Goal: Find specific page/section: Find specific page/section

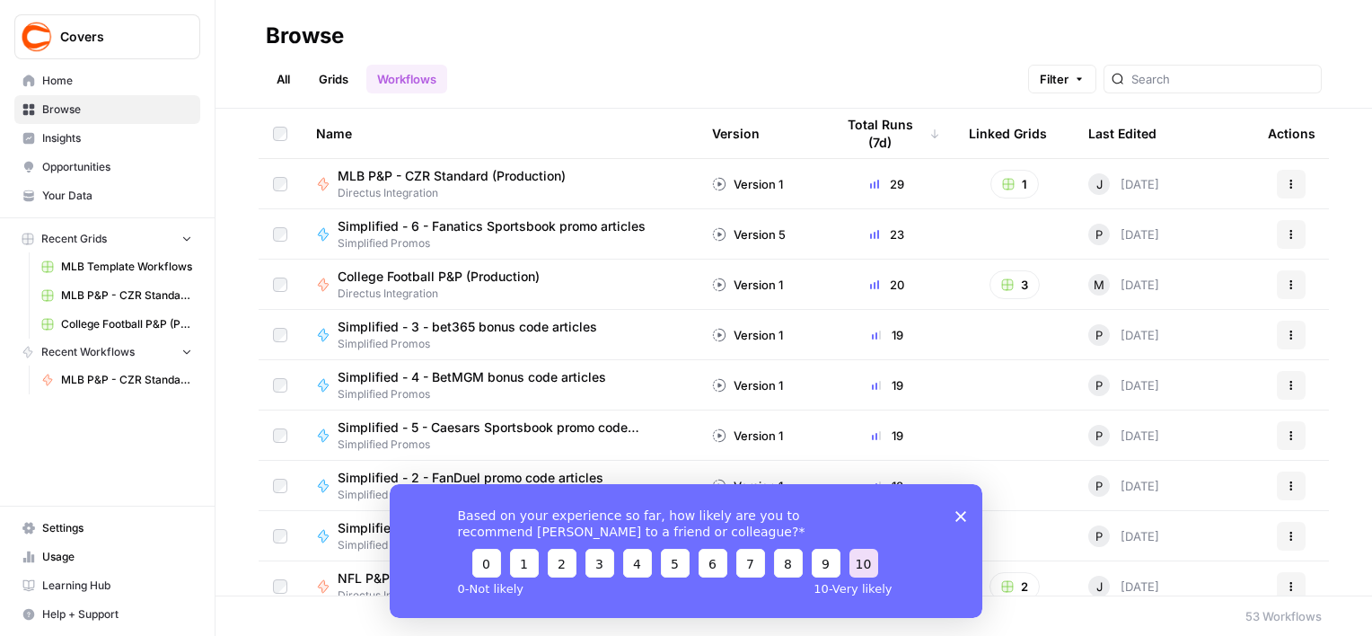
click at [869, 566] on button "10" at bounding box center [863, 562] width 29 height 29
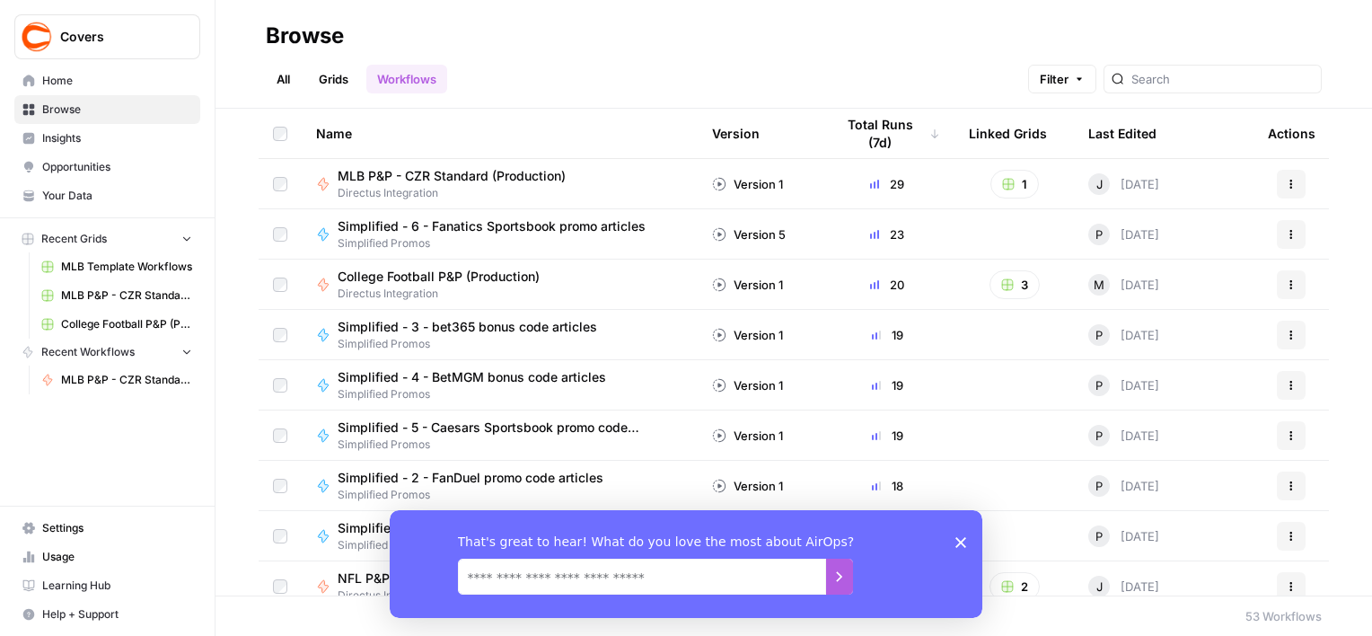
click at [962, 536] on icon "Close survey" at bounding box center [960, 541] width 11 height 11
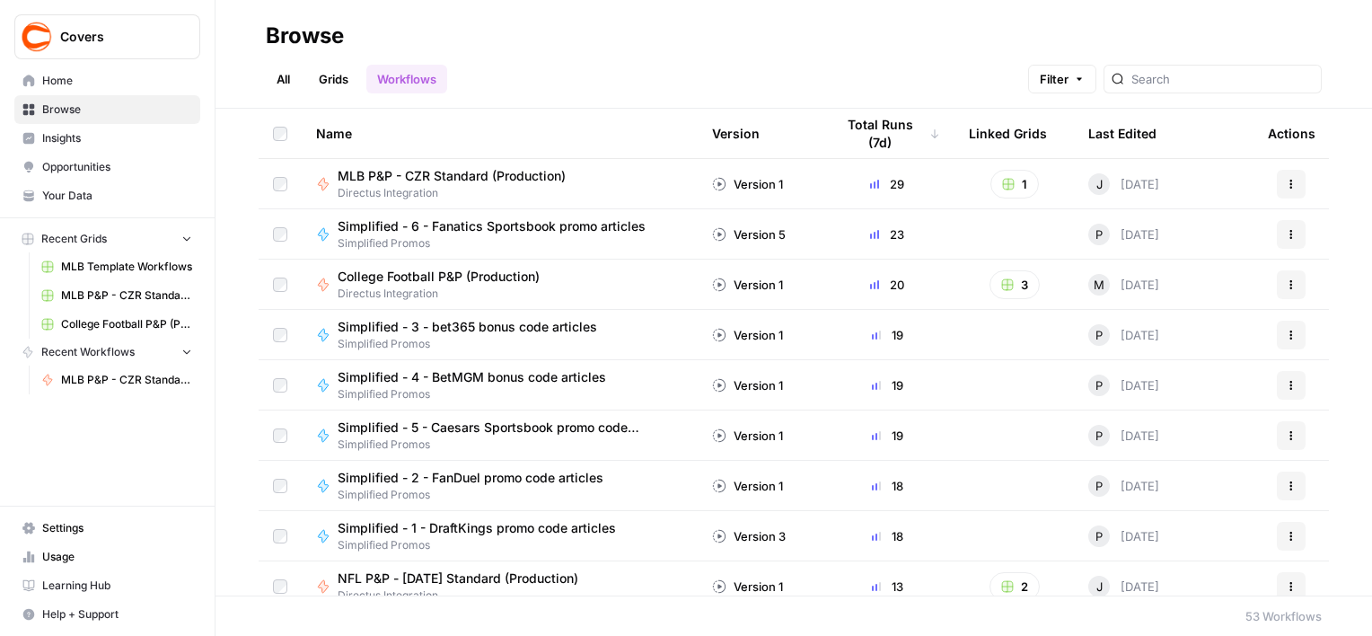
click at [470, 177] on span "MLB P&P - CZR Standard (Production)" at bounding box center [452, 176] width 228 height 18
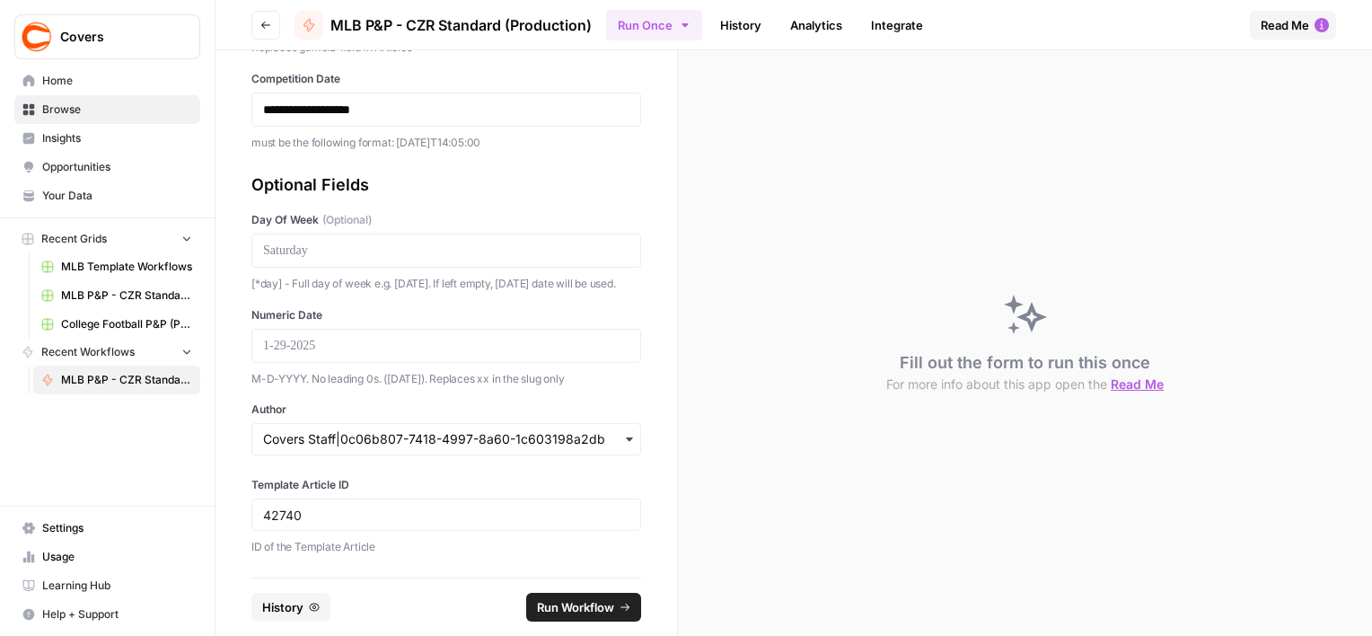
scroll to position [352, 0]
click at [1124, 381] on span "Read Me" at bounding box center [1137, 383] width 53 height 15
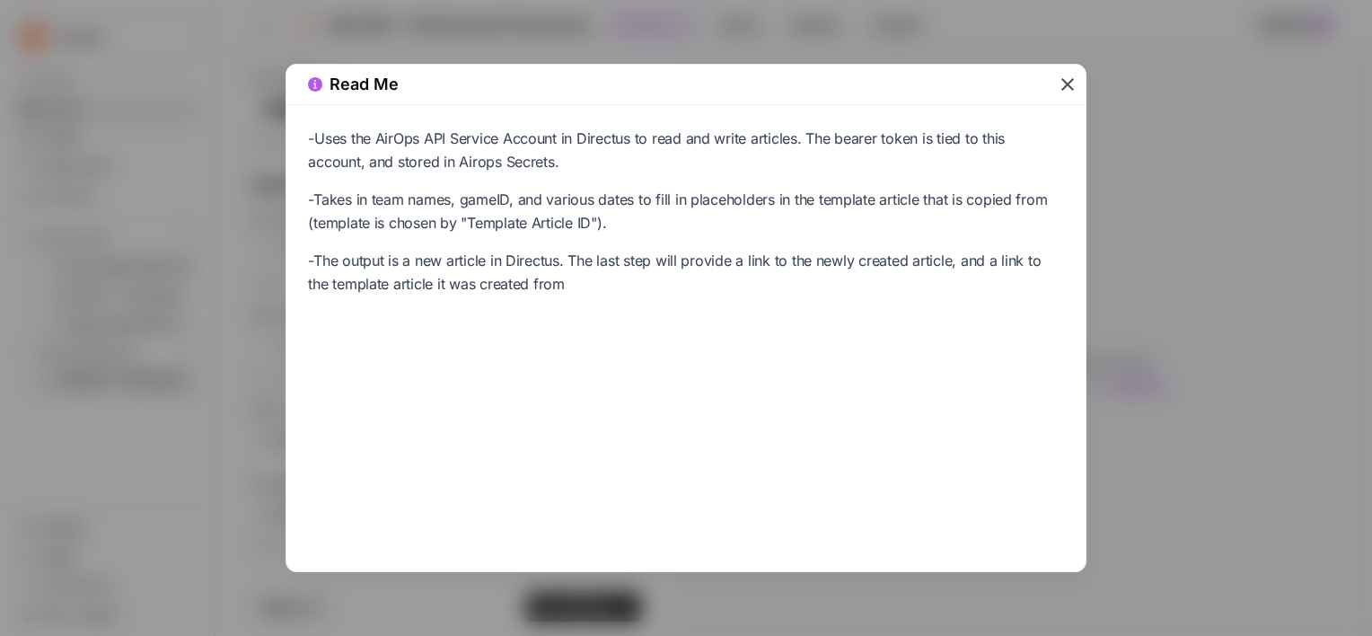
click at [1076, 97] on div "Read Me" at bounding box center [685, 85] width 798 height 40
click at [1076, 96] on div "Read Me" at bounding box center [685, 85] width 798 height 40
drag, startPoint x: 1076, startPoint y: 96, endPoint x: 1062, endPoint y: 88, distance: 15.7
click at [1062, 88] on icon "button" at bounding box center [1068, 85] width 22 height 22
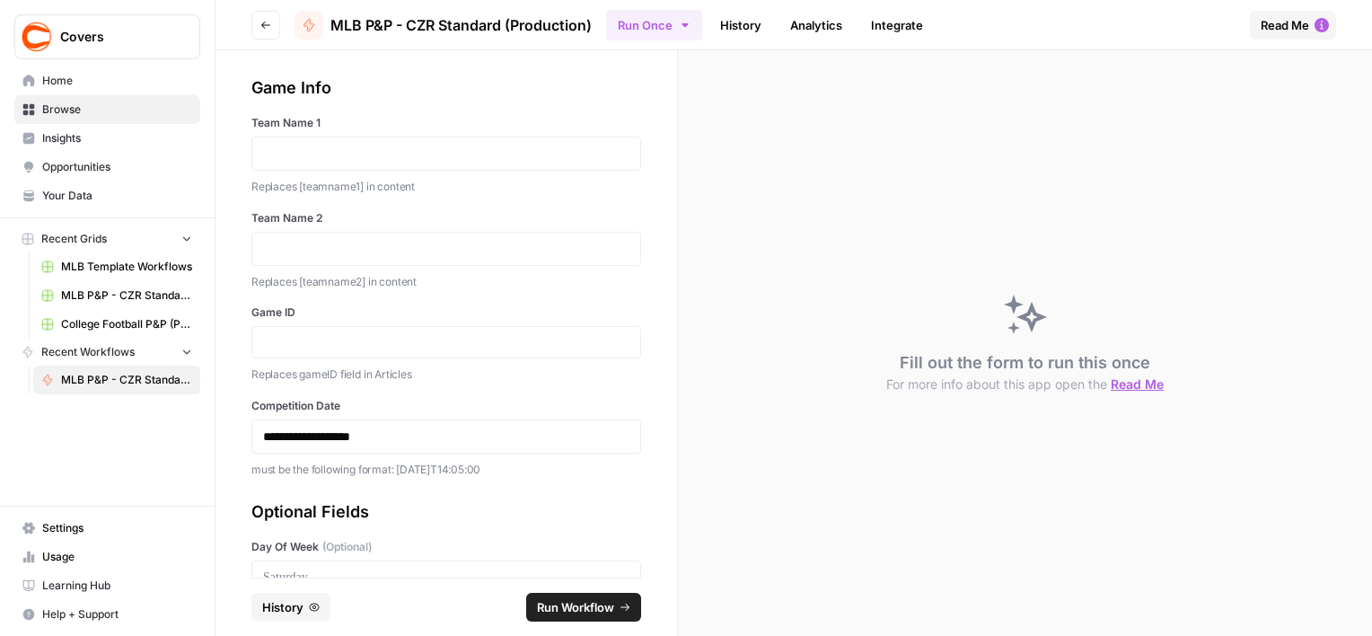
scroll to position [0, 0]
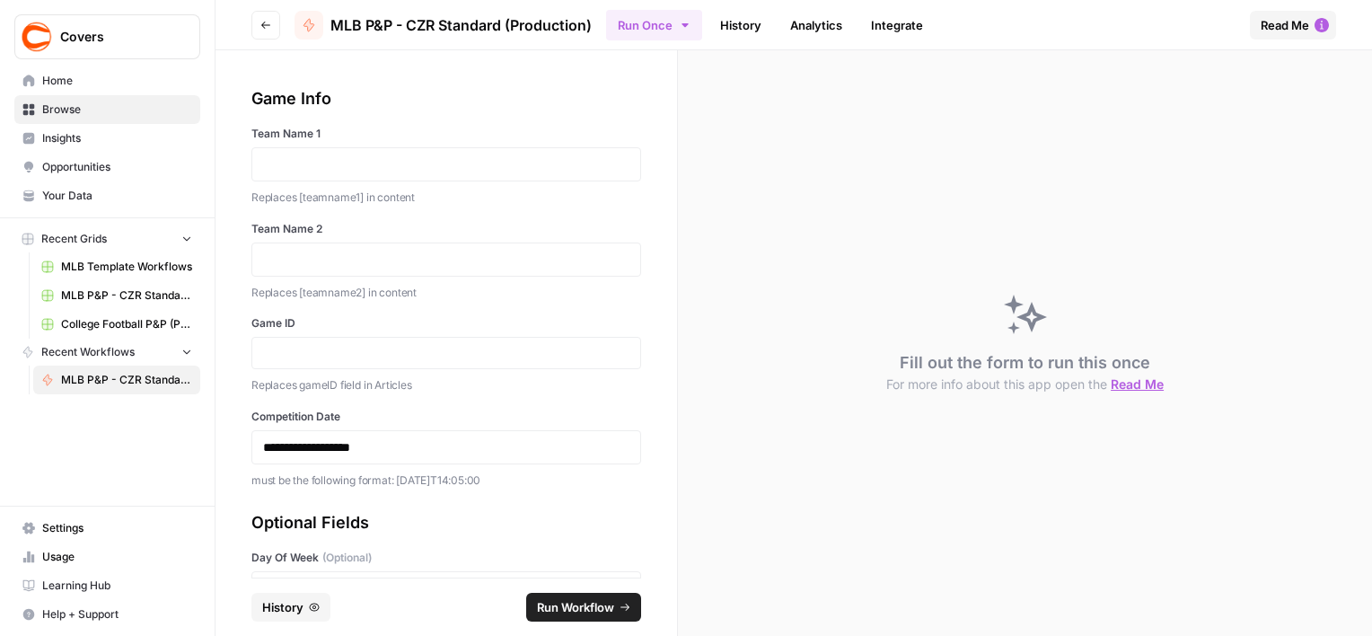
click at [142, 294] on span "MLB P&P - CZR Standard (Production) Grid" at bounding box center [126, 295] width 131 height 16
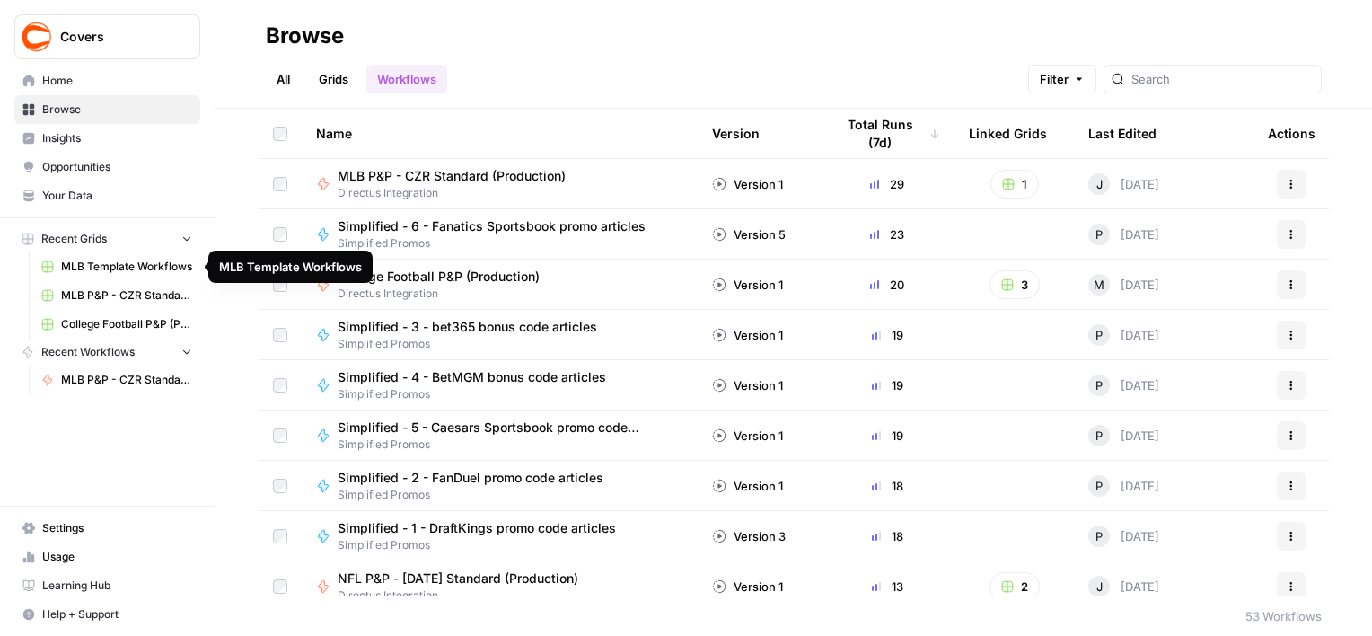
click at [75, 294] on span "MLB P&P - CZR Standard (Production) Grid" at bounding box center [126, 295] width 131 height 16
